Goal: Information Seeking & Learning: Learn about a topic

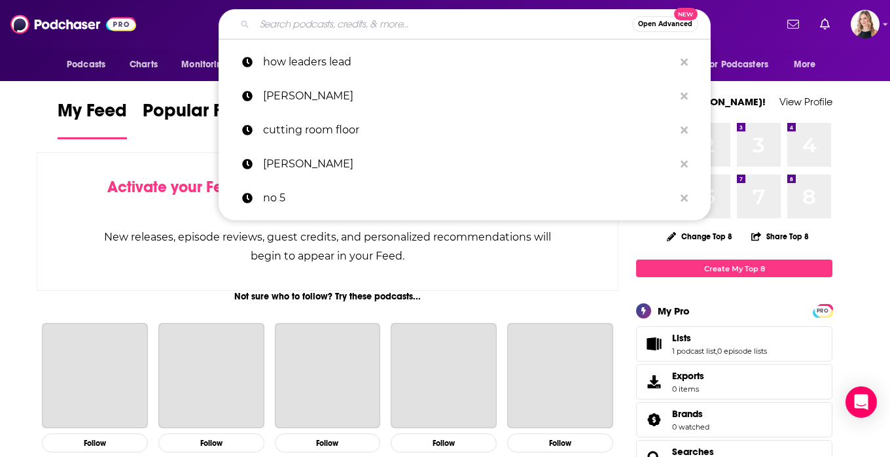
click at [455, 24] on input "Search podcasts, credits, & more..." at bounding box center [444, 24] width 378 height 21
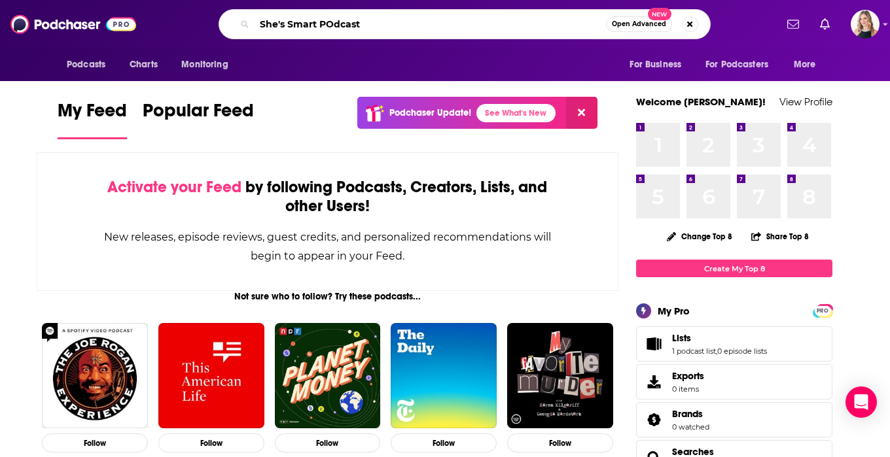
type input "She's Smart POdcast"
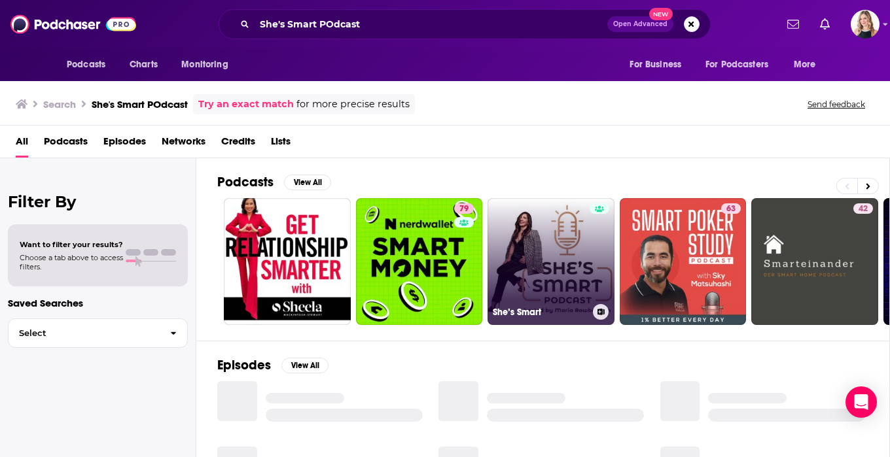
click at [558, 232] on link "She’s Smart" at bounding box center [551, 261] width 127 height 127
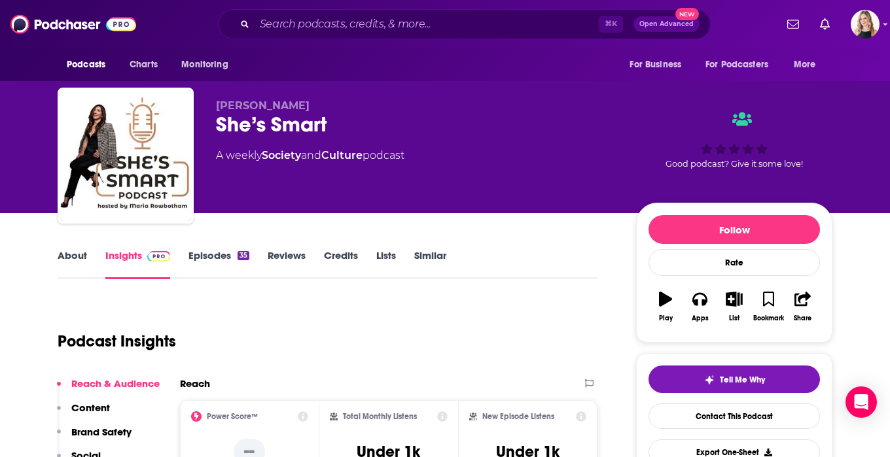
click at [667, 299] on icon "button" at bounding box center [665, 299] width 13 height 14
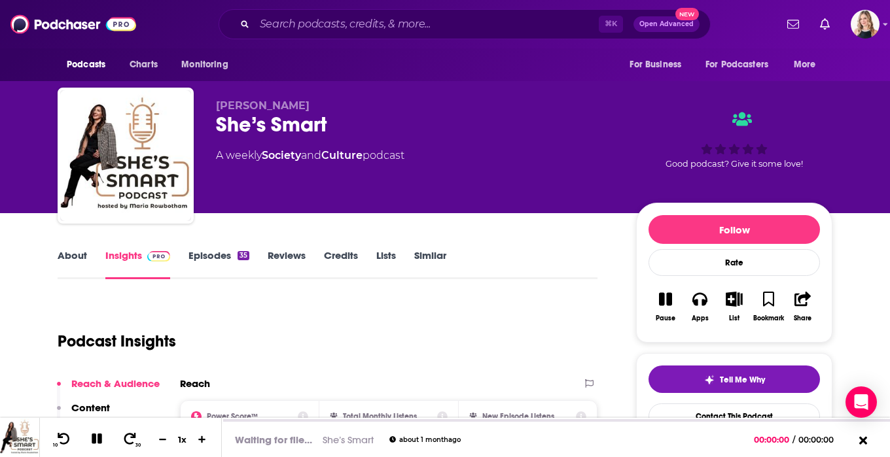
scroll to position [61, 0]
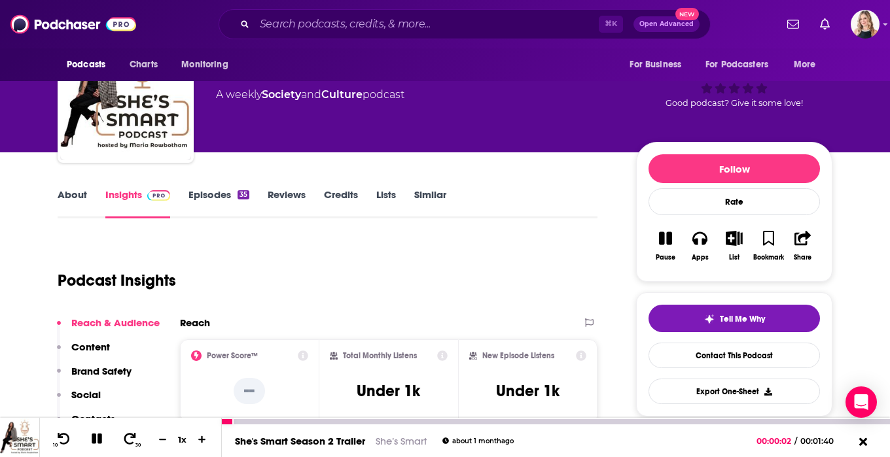
click at [99, 437] on icon at bounding box center [97, 439] width 10 height 10
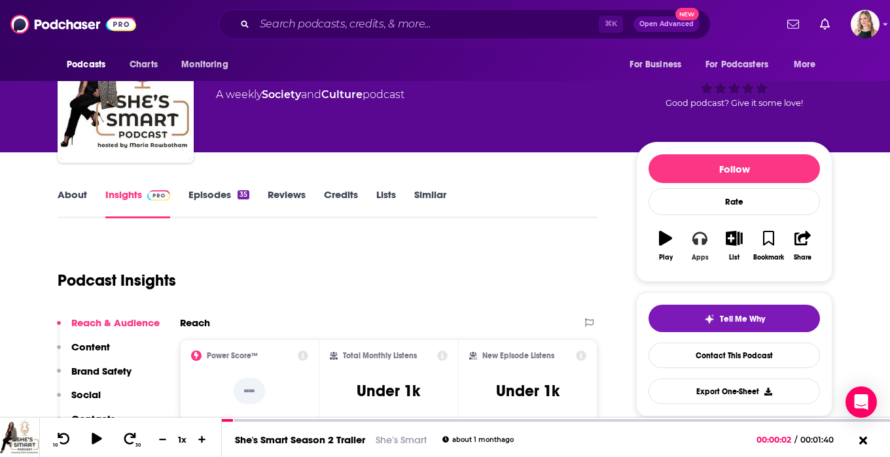
click at [700, 245] on icon "button" at bounding box center [699, 238] width 14 height 14
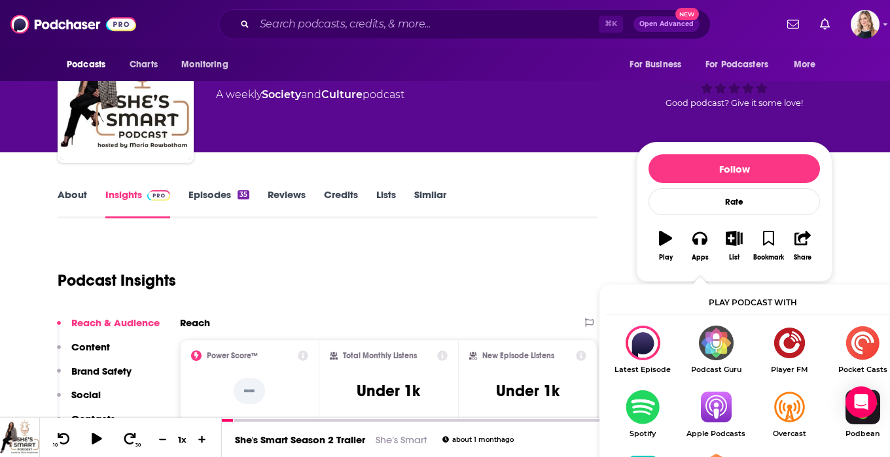
click at [645, 346] on img "Show Listen On dropdown" at bounding box center [642, 343] width 73 height 35
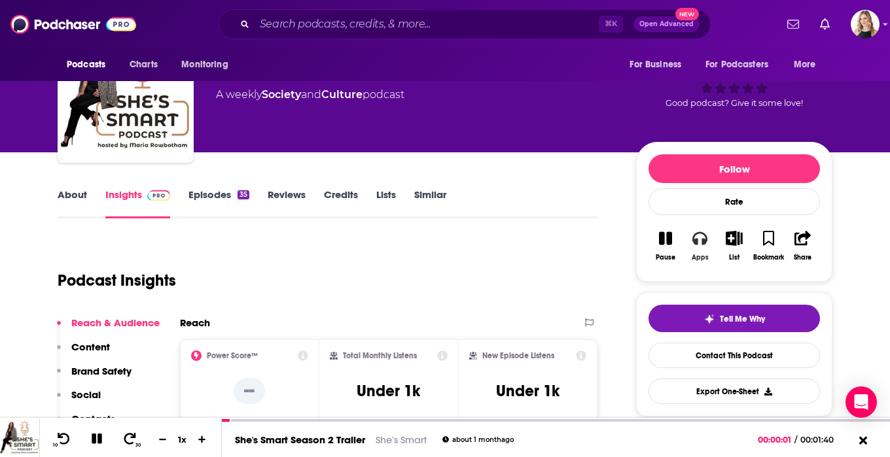
click at [707, 241] on button "Apps" at bounding box center [700, 245] width 34 height 47
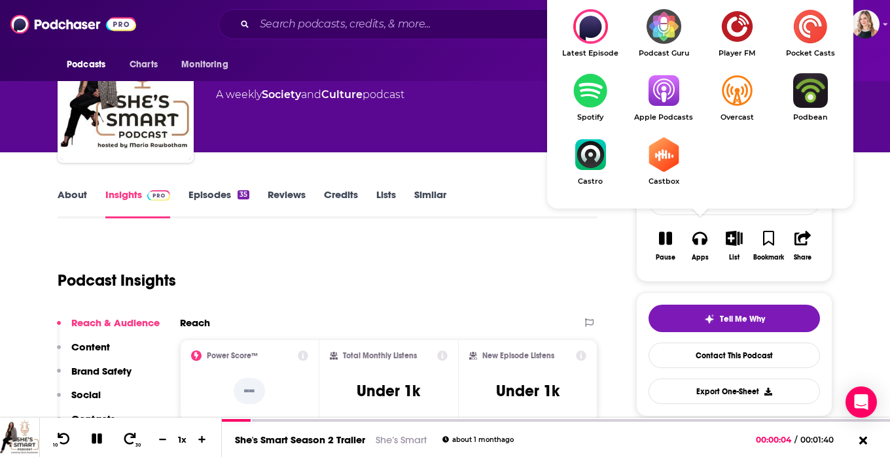
click at [590, 94] on img "Show Listen On dropdown" at bounding box center [590, 90] width 73 height 35
